Goal: Transaction & Acquisition: Download file/media

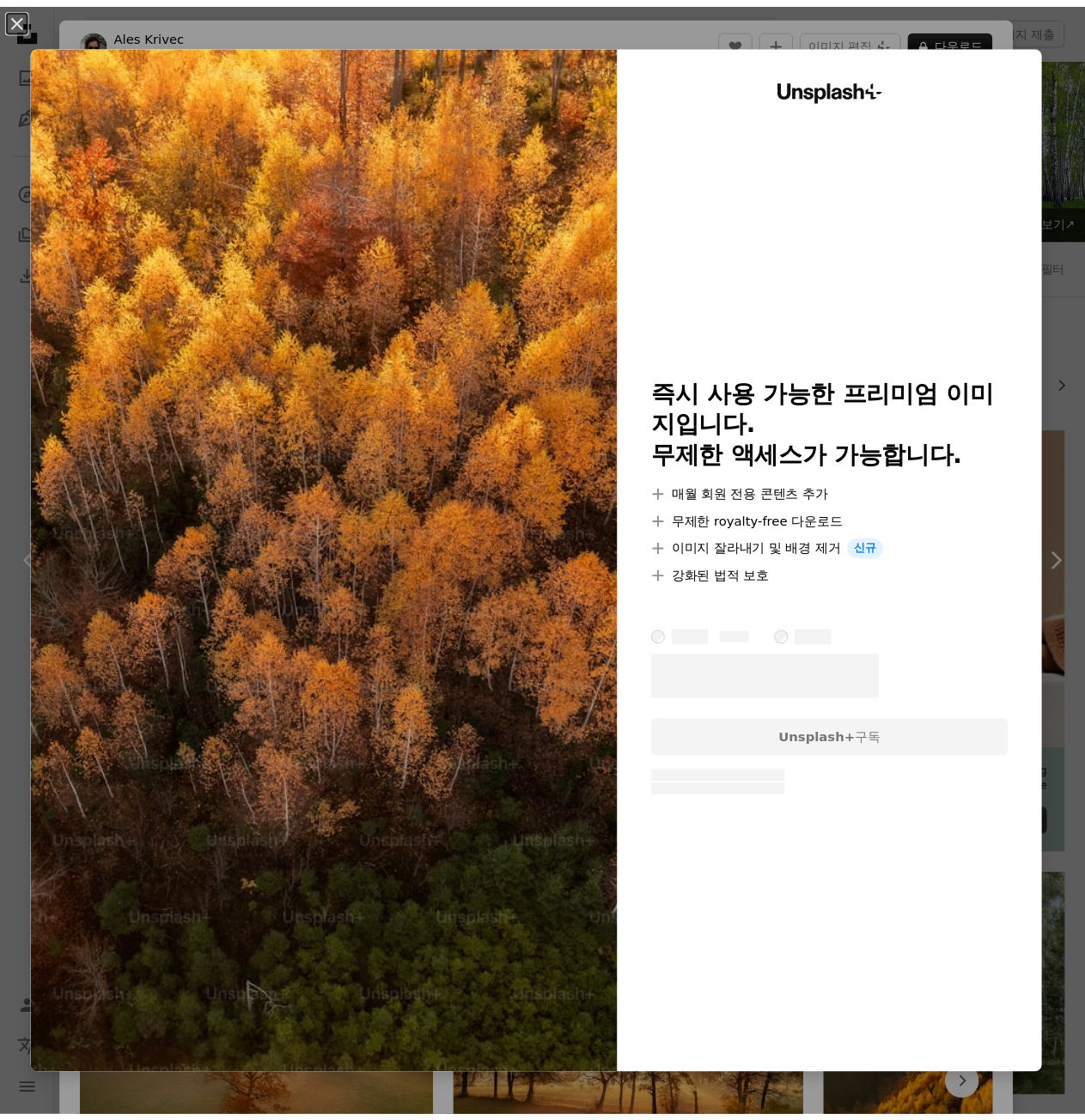
scroll to position [8106, 0]
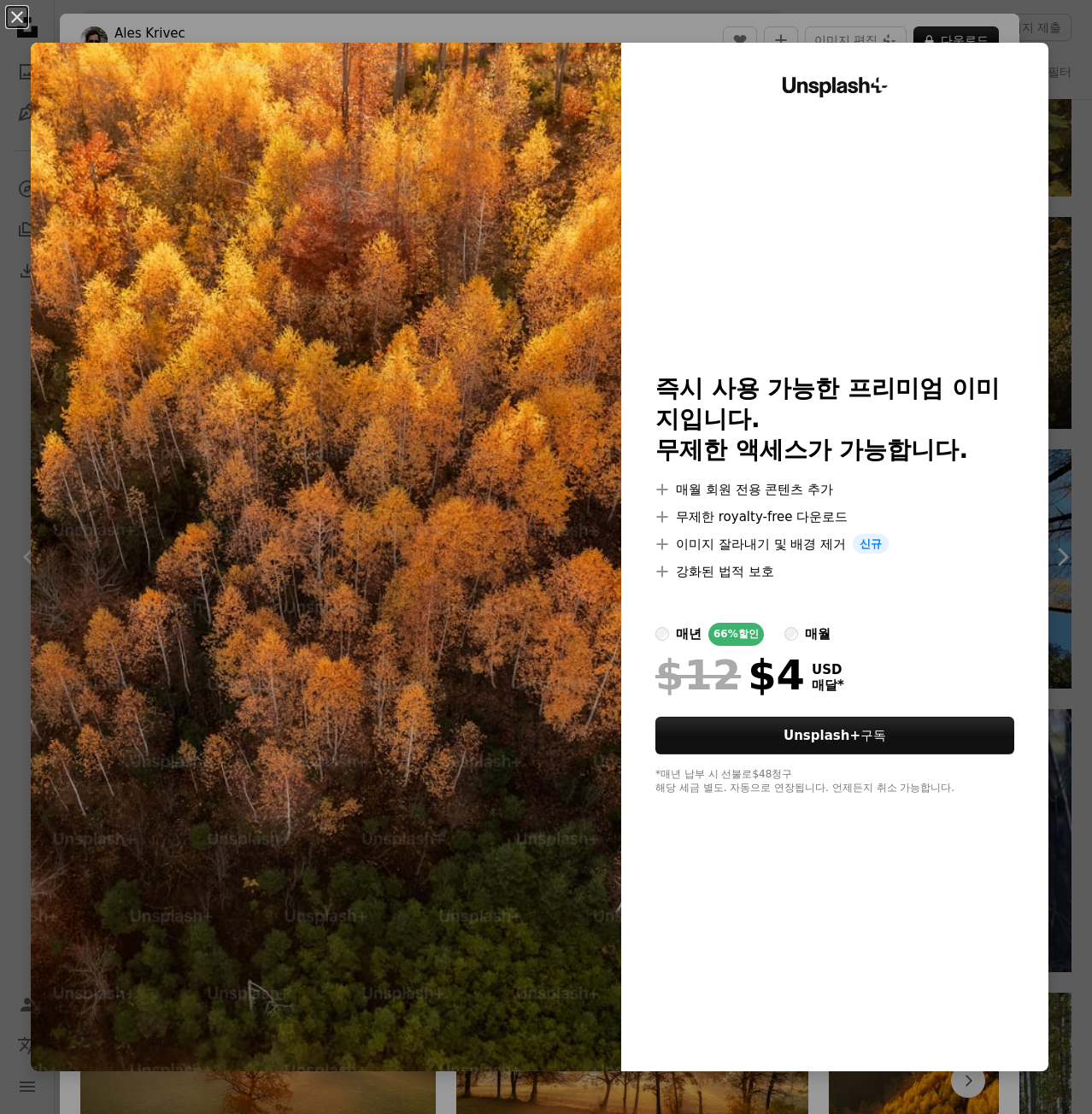
click at [460, 235] on img at bounding box center [326, 557] width 590 height 1028
click at [21, 14] on button "An X shape" at bounding box center [17, 17] width 21 height 21
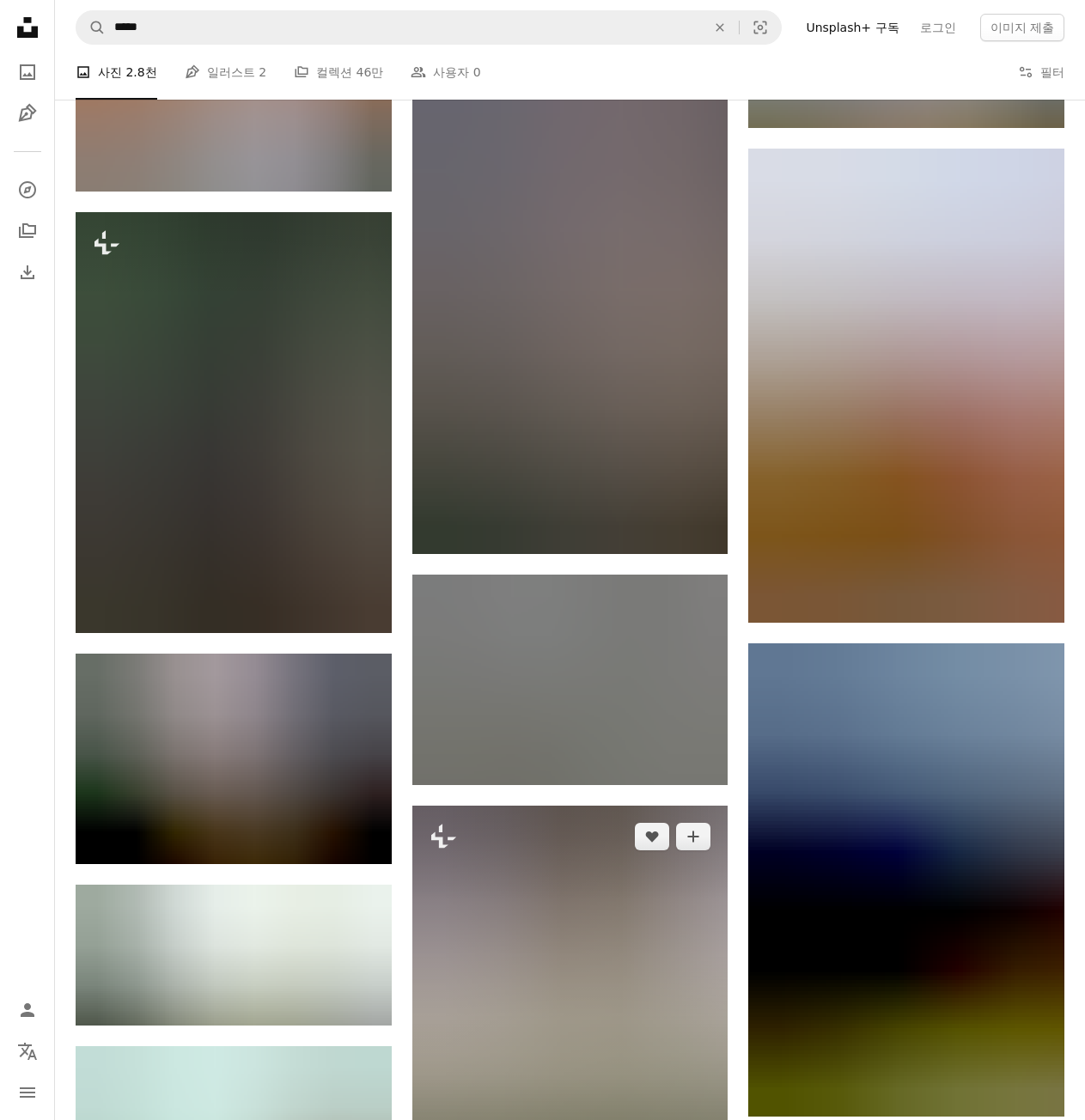
scroll to position [24766, 0]
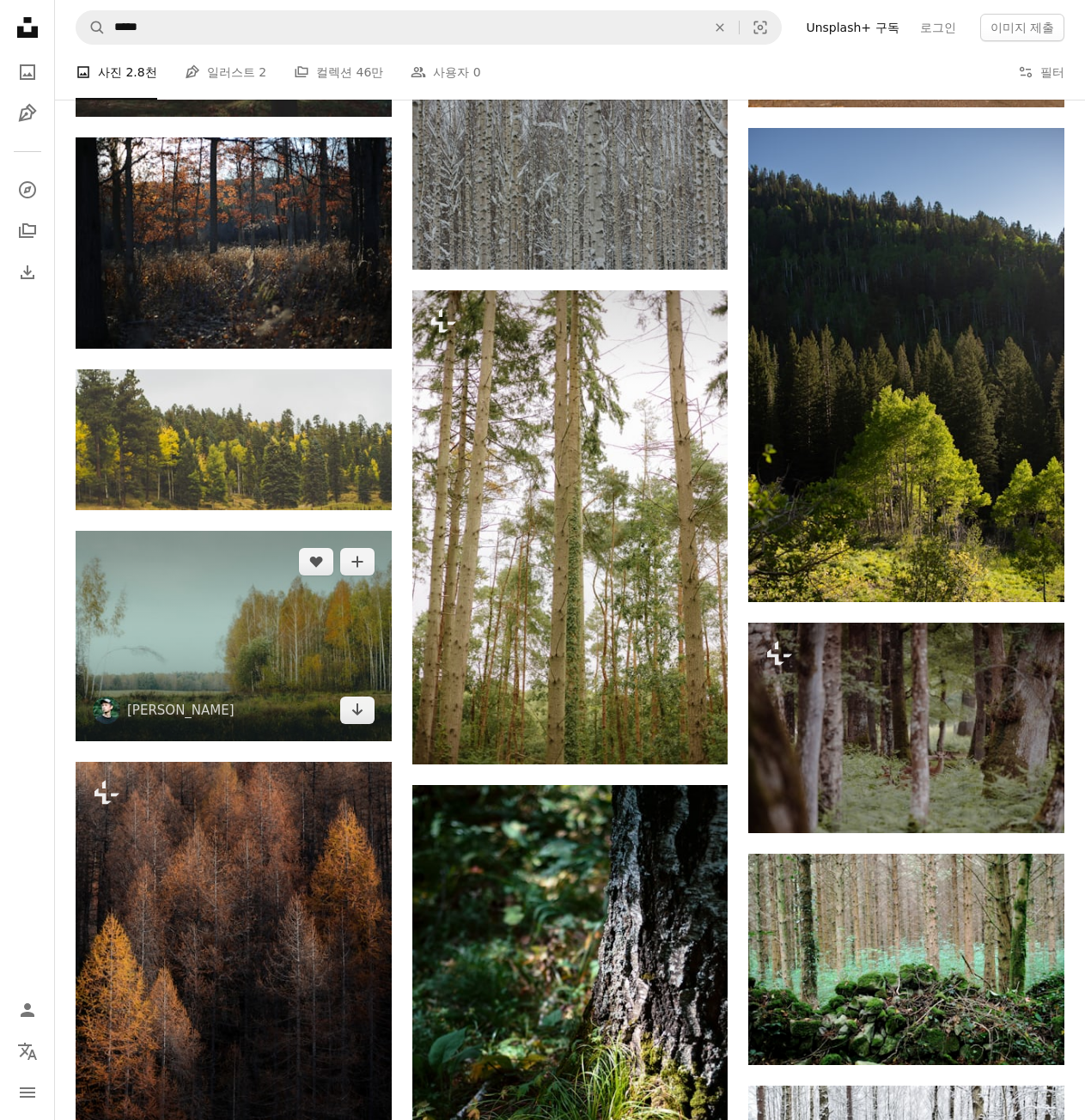
click at [234, 631] on img at bounding box center [234, 636] width 316 height 210
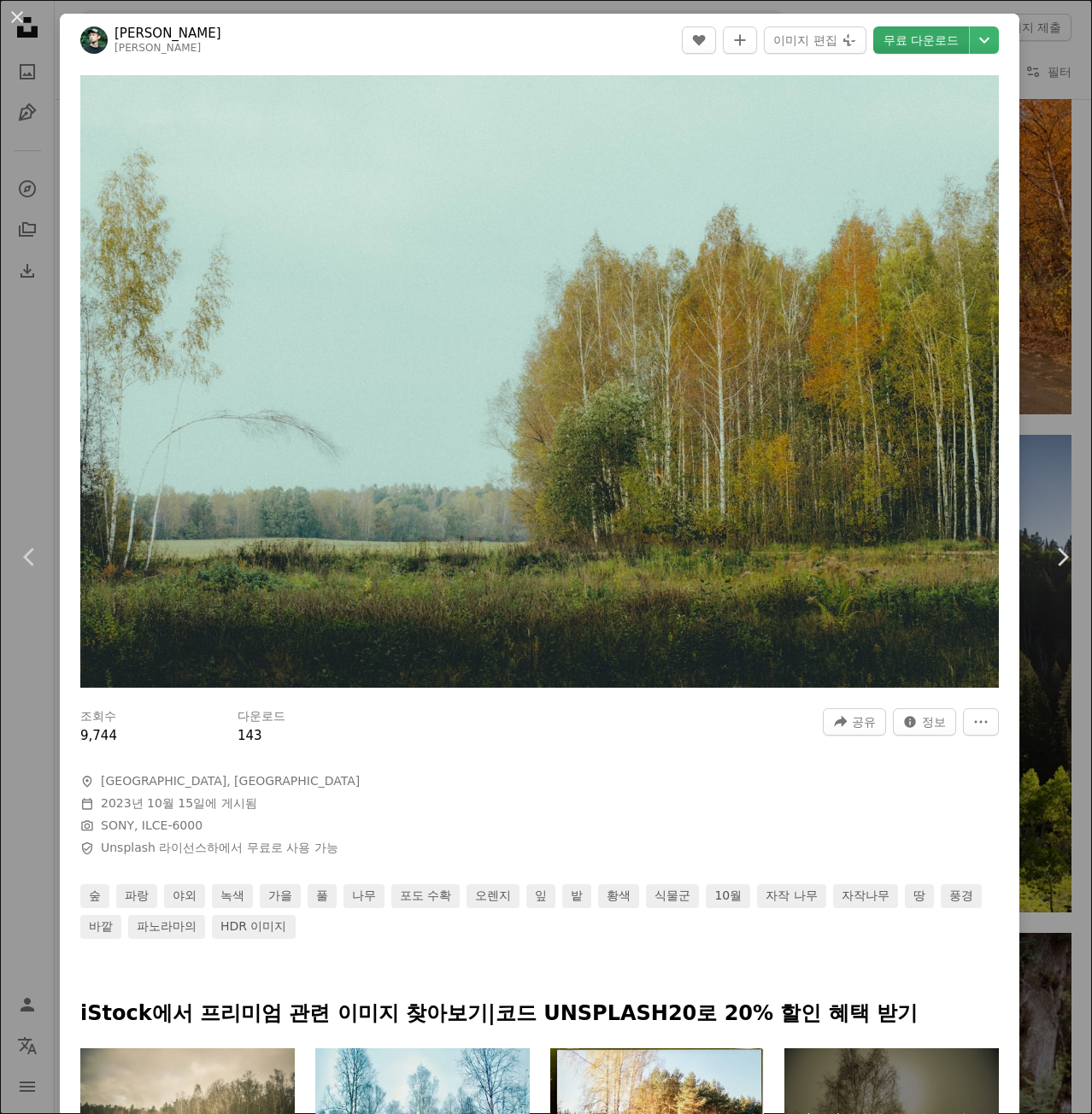
click at [912, 42] on link "무료 다운로드" at bounding box center [921, 40] width 96 height 27
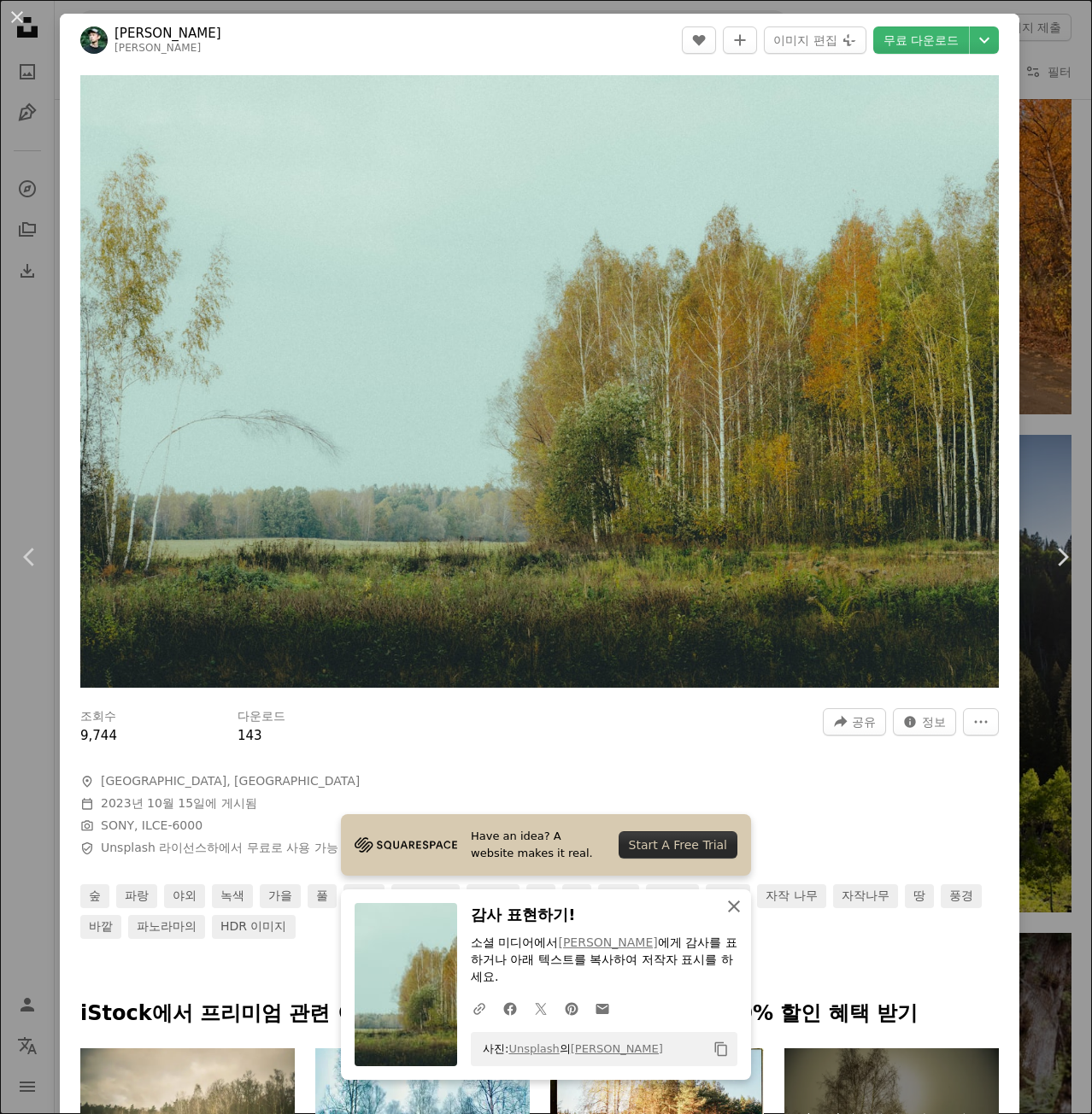
click at [728, 909] on icon "An X shape" at bounding box center [733, 906] width 21 height 21
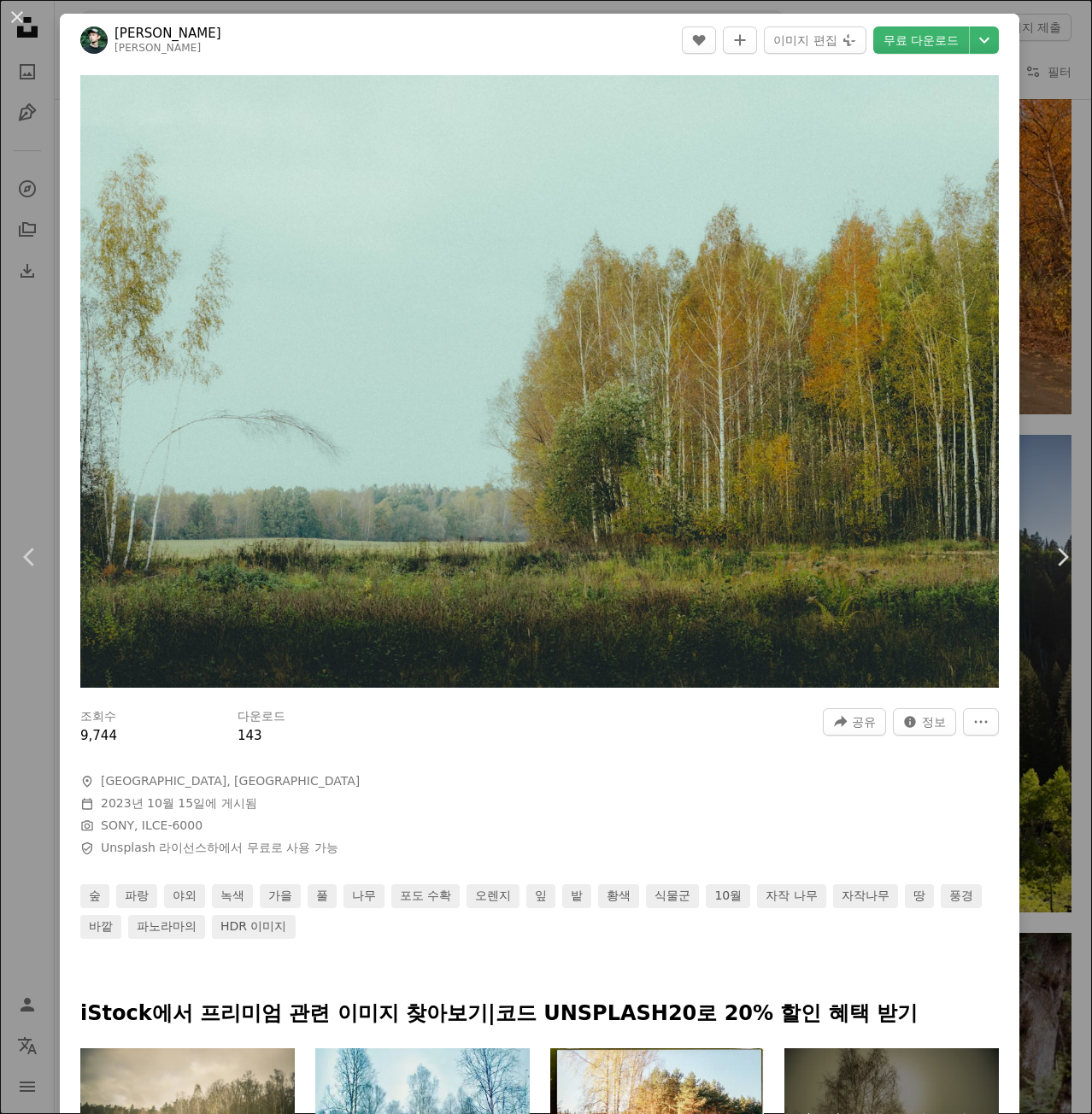
click at [1033, 154] on div "An X shape Chevron left Chevron right Artem Balashevsky abalashevsky A heart A …" at bounding box center [546, 557] width 1092 height 1114
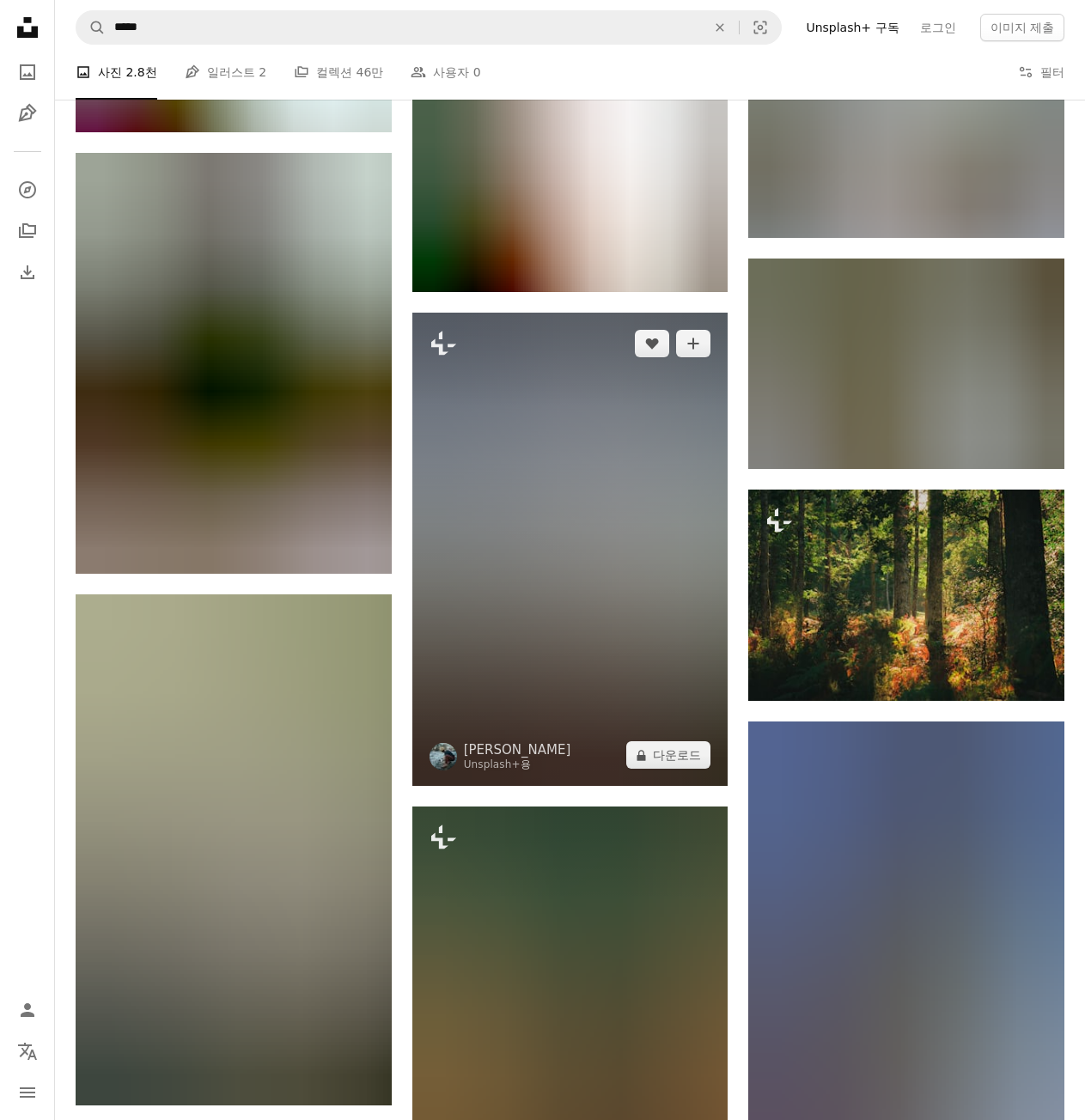
scroll to position [34900, 0]
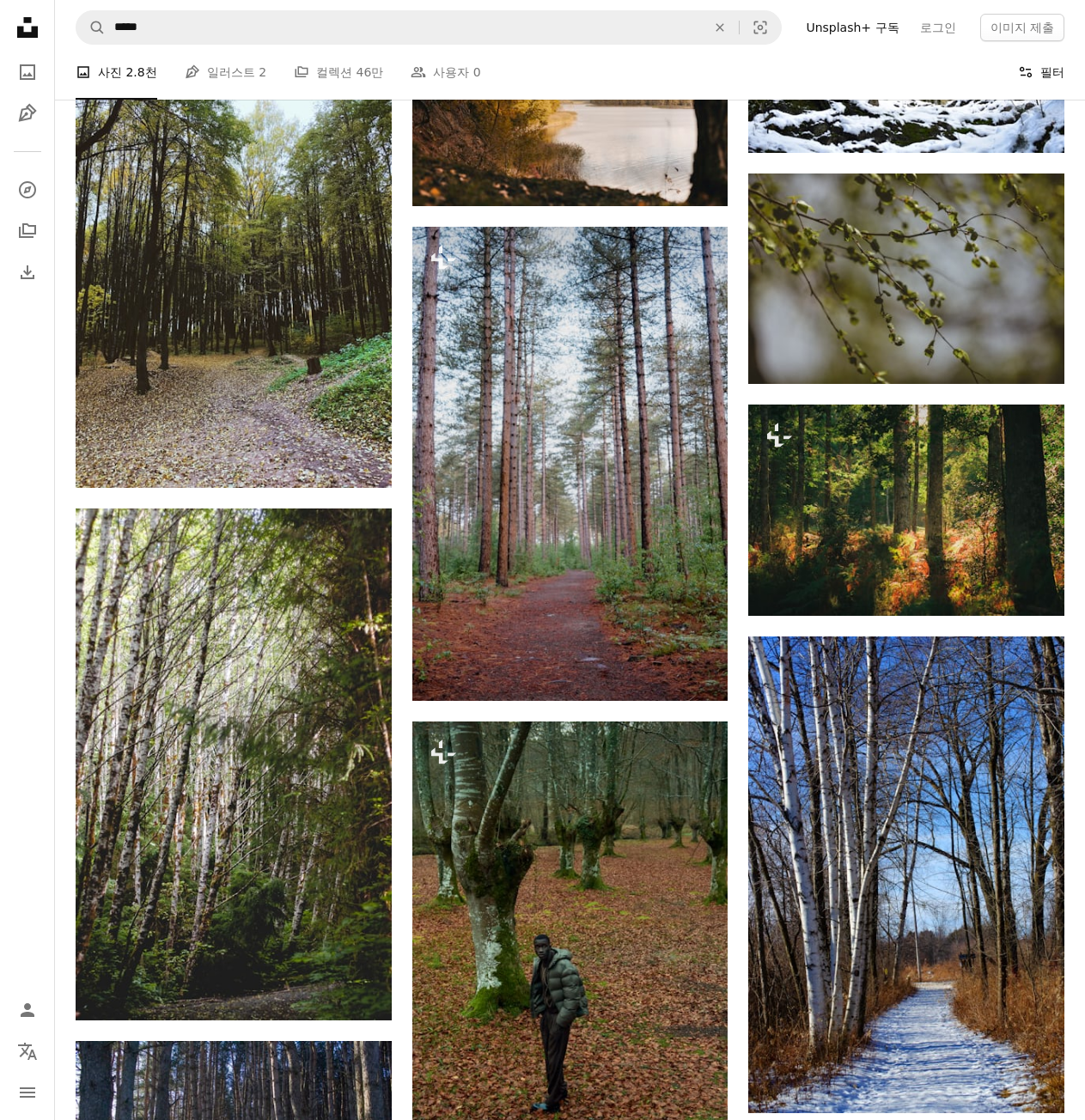
click at [1039, 75] on button "Filters 필터" at bounding box center [1041, 72] width 46 height 55
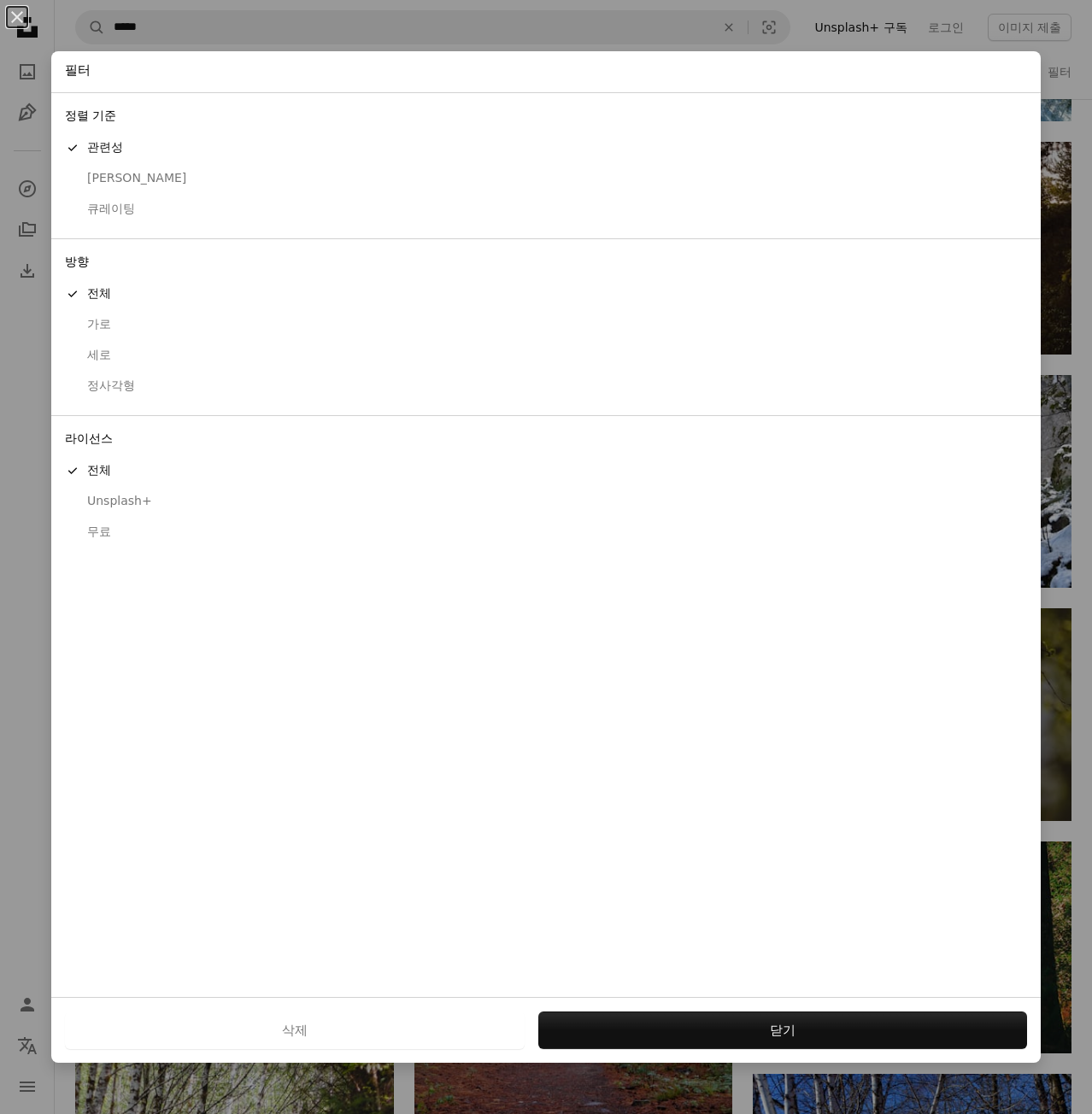
click at [93, 326] on div "가로" at bounding box center [546, 323] width 962 height 17
click at [106, 531] on div "무료" at bounding box center [546, 532] width 962 height 17
click at [20, 19] on button "An X shape" at bounding box center [17, 17] width 21 height 21
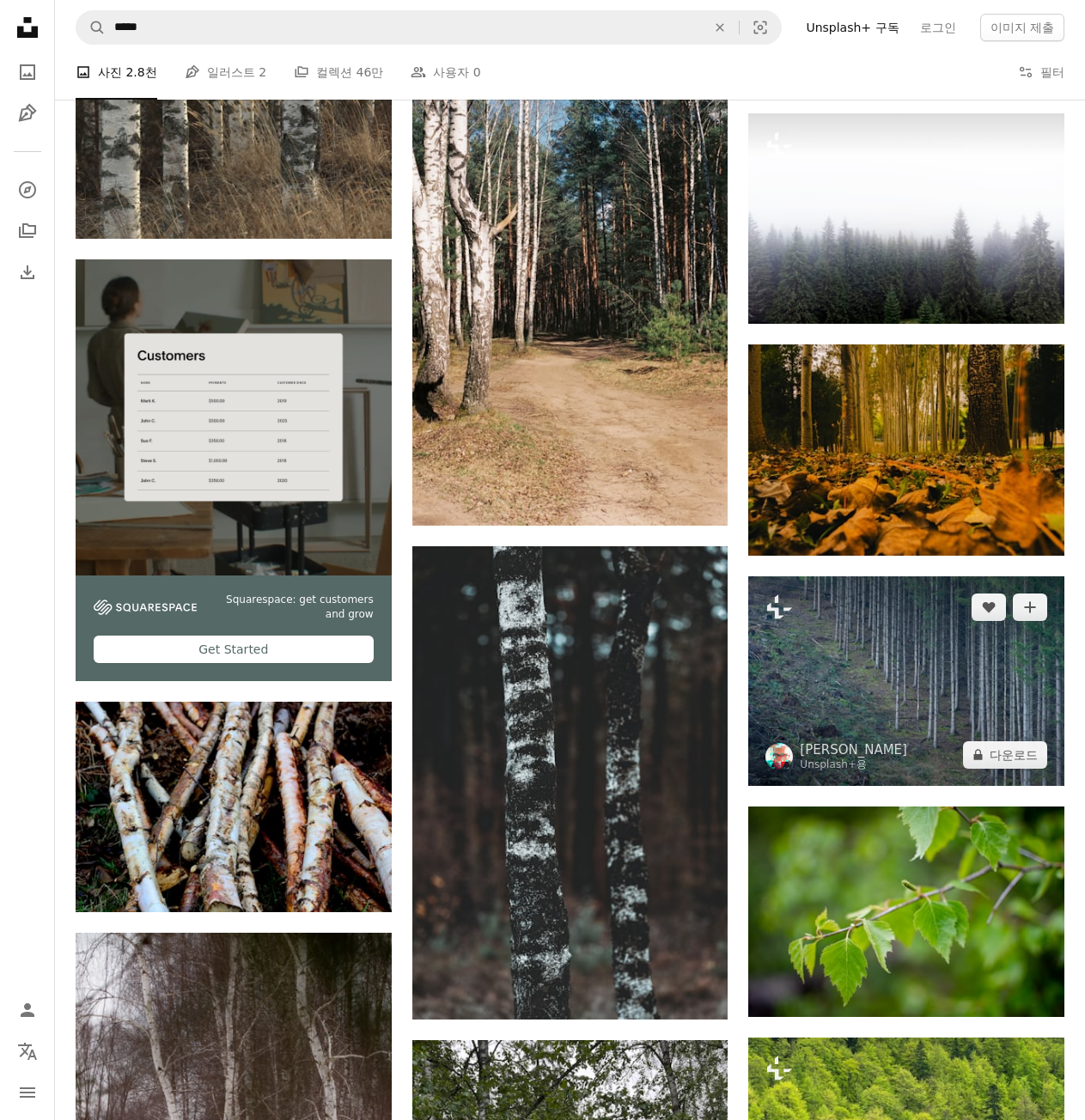
scroll to position [3693, 0]
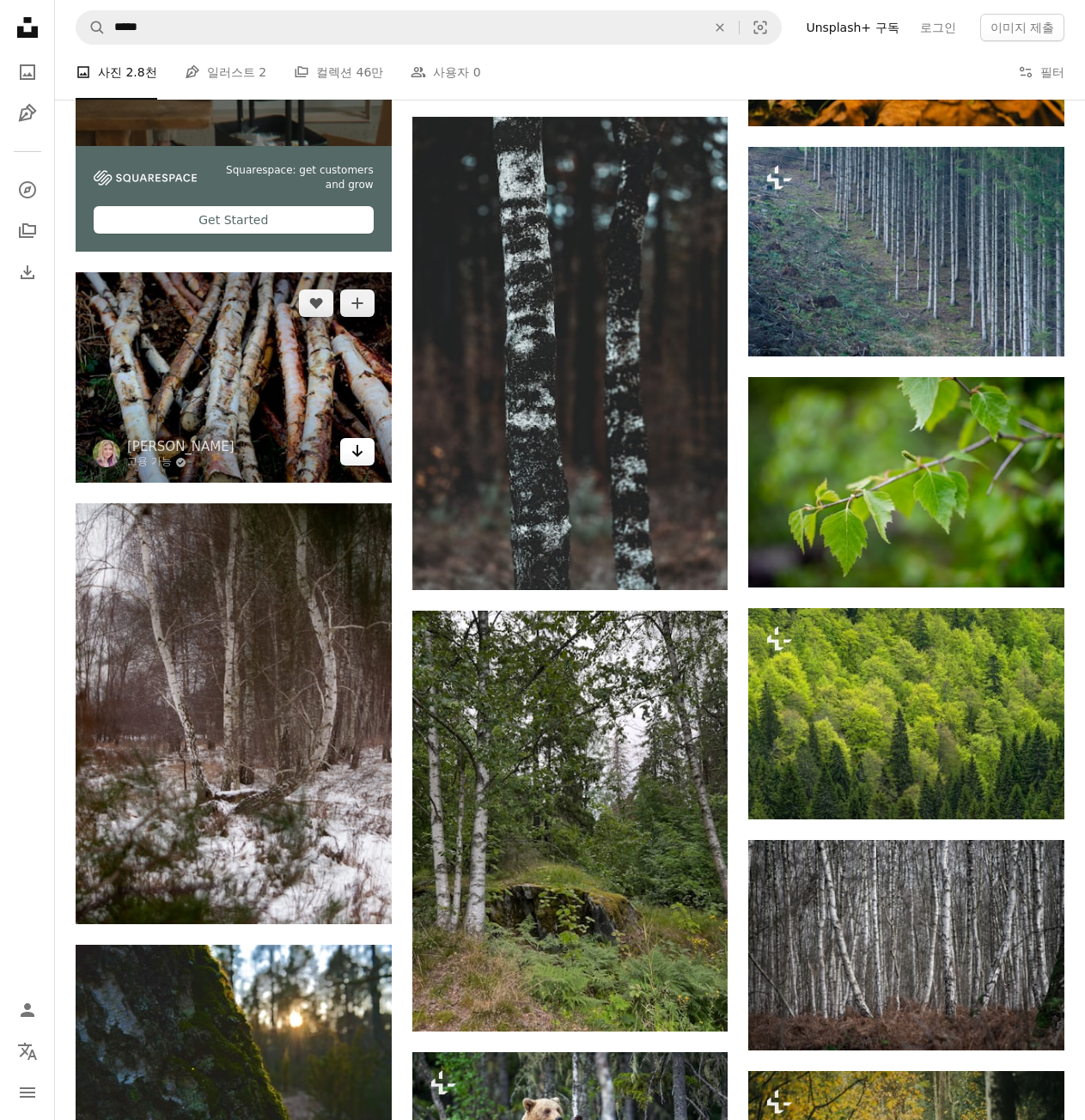
click at [355, 451] on icon "Arrow pointing down" at bounding box center [358, 450] width 14 height 21
